Goal: Book appointment/travel/reservation

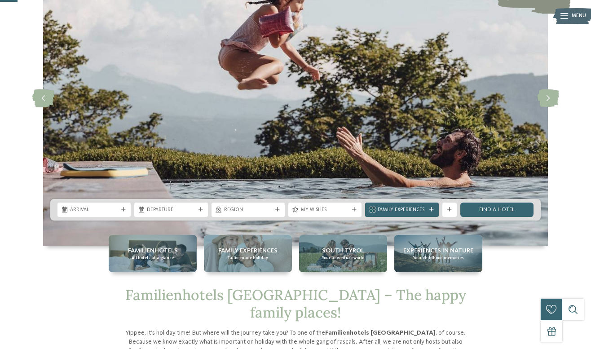
scroll to position [89, 0]
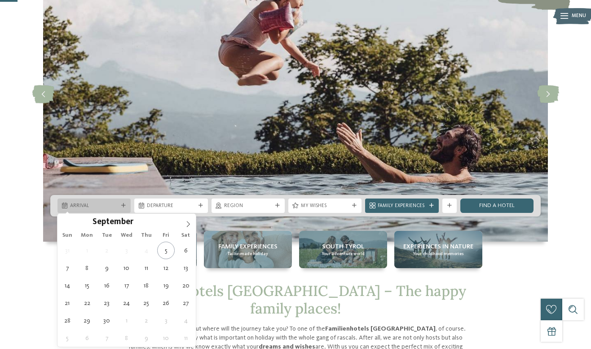
click at [98, 201] on div "Arrival" at bounding box center [94, 206] width 73 height 14
click at [187, 223] on icon at bounding box center [188, 224] width 6 height 6
type input "****"
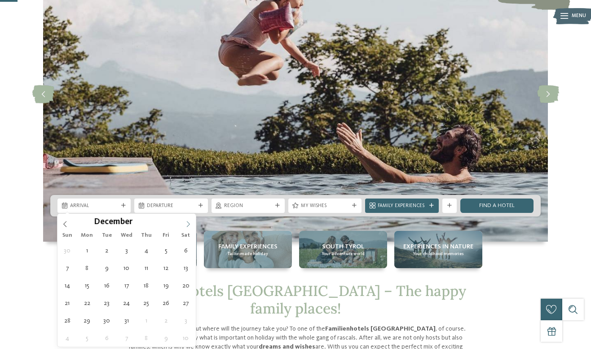
click at [187, 223] on icon at bounding box center [188, 224] width 6 height 6
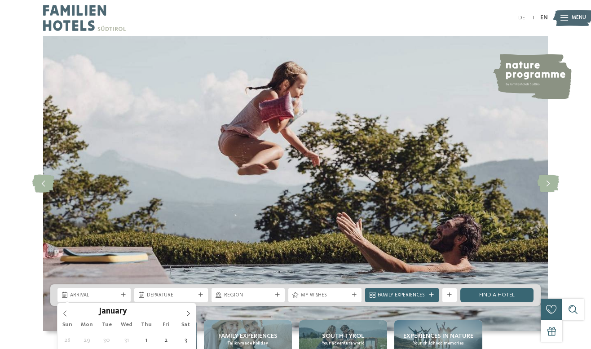
scroll to position [0, 0]
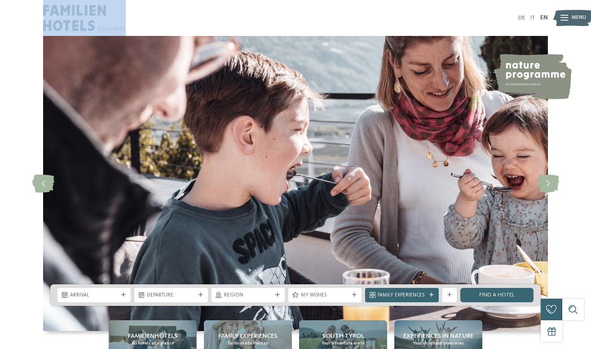
drag, startPoint x: 33, startPoint y: 11, endPoint x: 88, endPoint y: 34, distance: 59.6
click at [88, 34] on div "DE IT EN" at bounding box center [295, 18] width 591 height 36
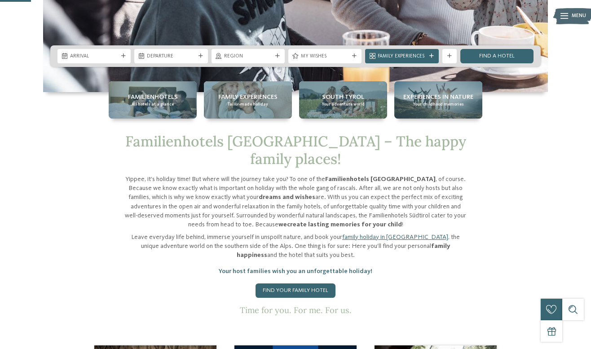
scroll to position [250, 0]
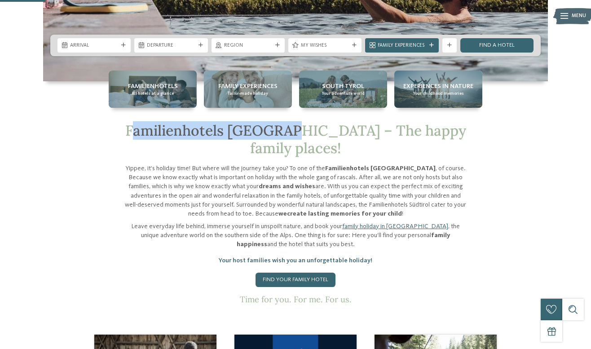
drag, startPoint x: 131, startPoint y: 130, endPoint x: 284, endPoint y: 127, distance: 153.7
click at [284, 127] on span "Familienhotels [GEOGRAPHIC_DATA] – The happy family places!" at bounding box center [295, 138] width 341 height 35
drag, startPoint x: 287, startPoint y: 130, endPoint x: 122, endPoint y: 124, distance: 165.0
click at [122, 124] on div "Familienhotels [GEOGRAPHIC_DATA] – The happy family places! Yippee, it’s holida…" at bounding box center [295, 213] width 489 height 182
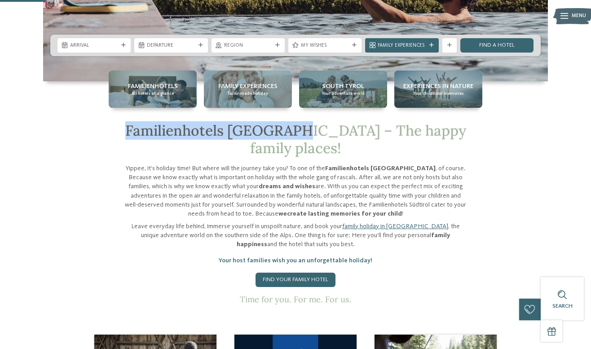
copy span "Familienhotels [GEOGRAPHIC_DATA]"
